Goal: Check status: Check status

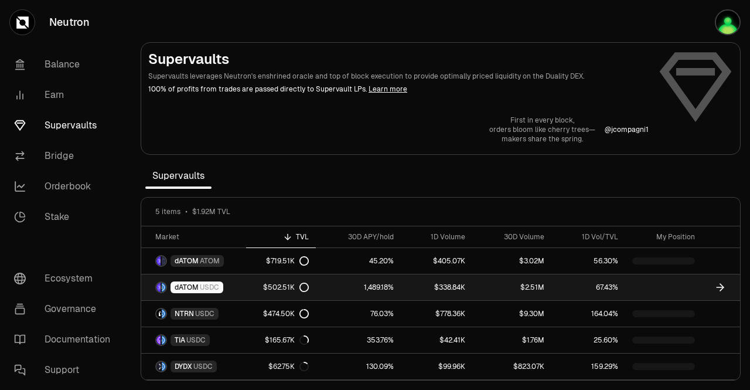
click at [282, 289] on div "$502.51K" at bounding box center [286, 286] width 46 height 9
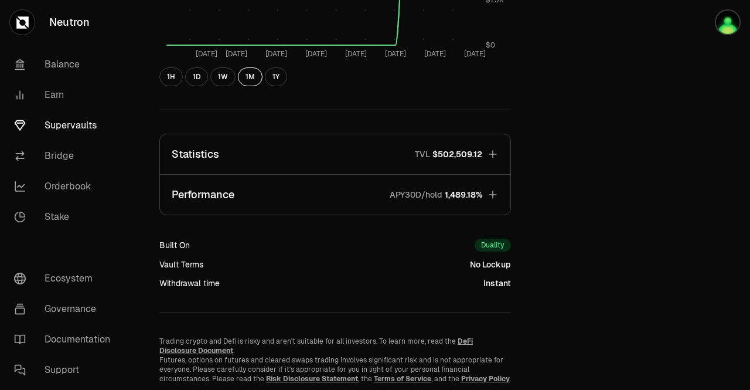
scroll to position [668, 0]
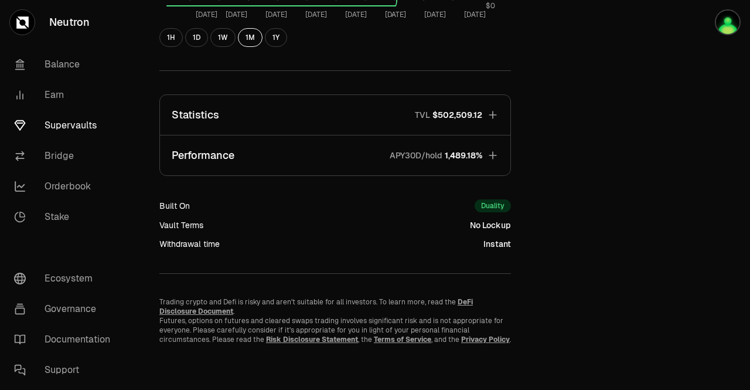
click at [498, 207] on div "Duality" at bounding box center [492, 205] width 36 height 13
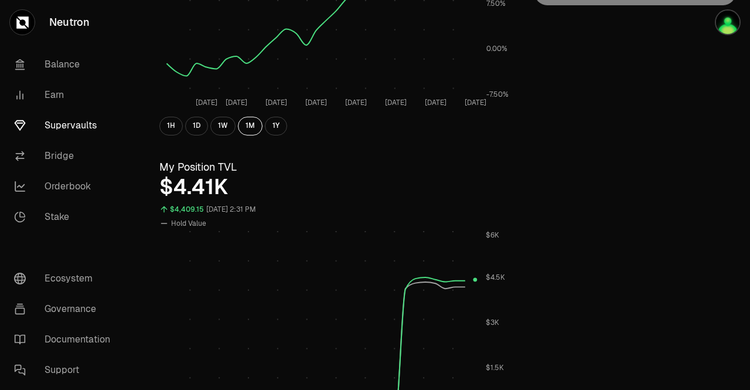
scroll to position [0, 0]
